Goal: Browse casually

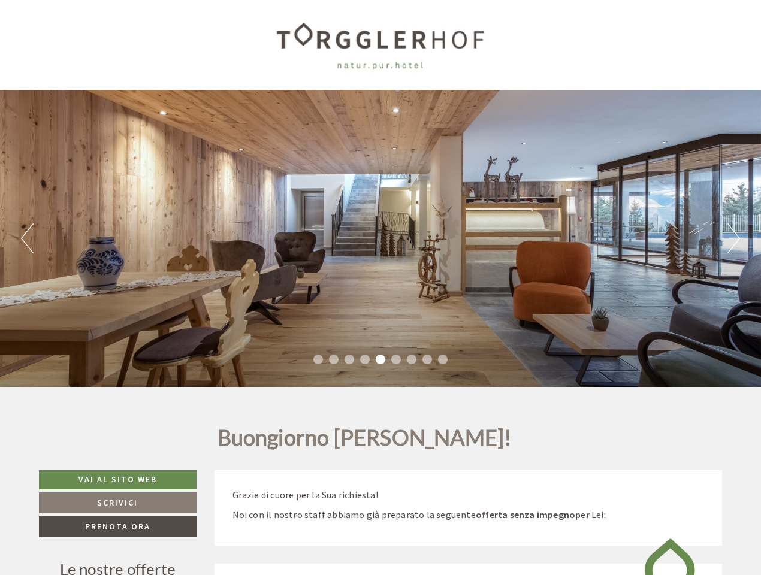
click at [381, 288] on div "Previous Next 1 2 3 4 5 6 7 8 9" at bounding box center [380, 238] width 761 height 297
click at [27, 239] on button "Previous" at bounding box center [27, 239] width 13 height 30
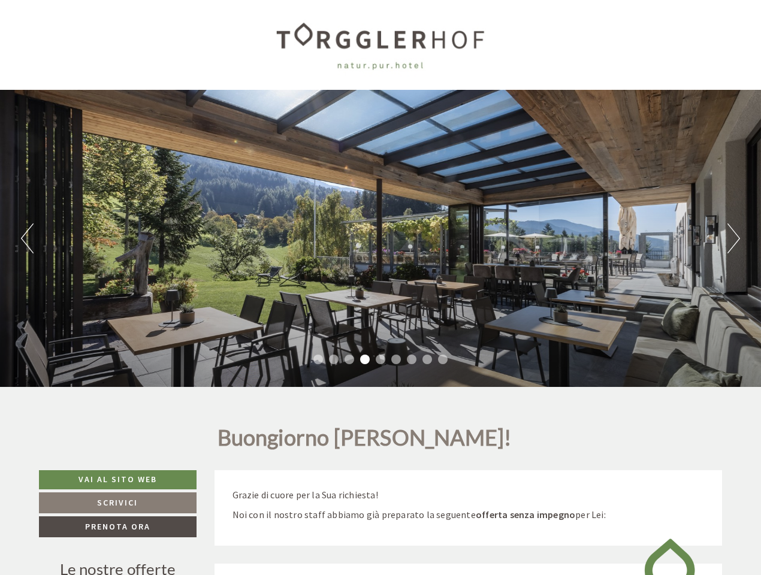
click at [381, 239] on div "Previous Next 1 2 3 4 5 6 7 8 9" at bounding box center [380, 238] width 761 height 297
click at [734, 239] on button "Next" at bounding box center [734, 239] width 13 height 30
click at [318, 360] on li "1" at bounding box center [318, 360] width 10 height 10
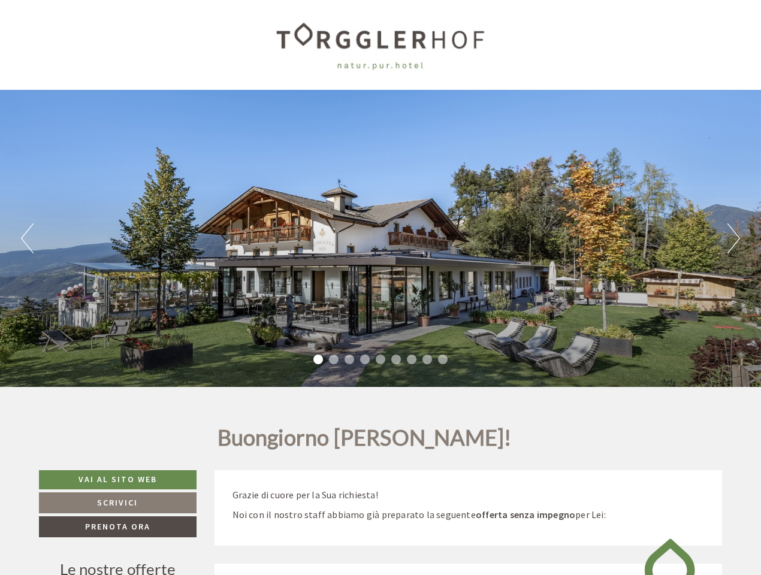
click at [334, 360] on li "2" at bounding box center [334, 360] width 10 height 10
click at [349, 360] on li "3" at bounding box center [350, 360] width 10 height 10
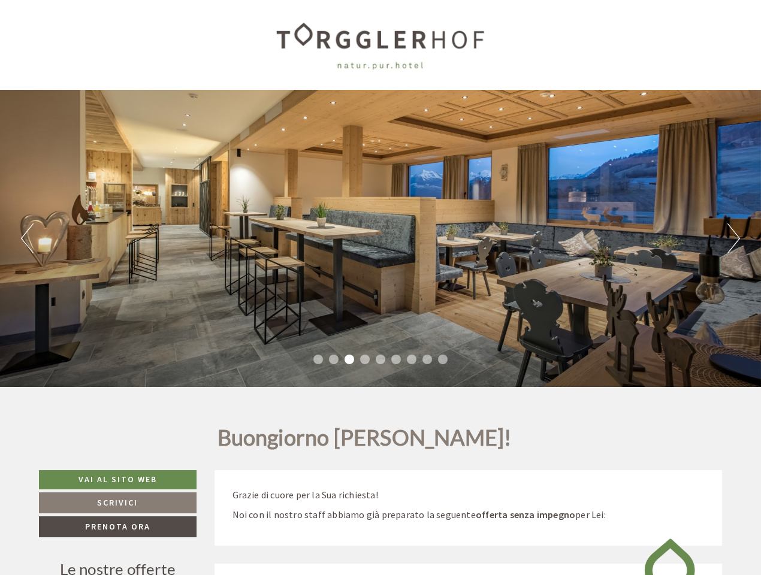
click at [365, 360] on li "4" at bounding box center [365, 360] width 10 height 10
click at [381, 360] on li "5" at bounding box center [381, 360] width 10 height 10
click at [396, 360] on li "6" at bounding box center [396, 360] width 10 height 10
